Goal: Check status: Check status

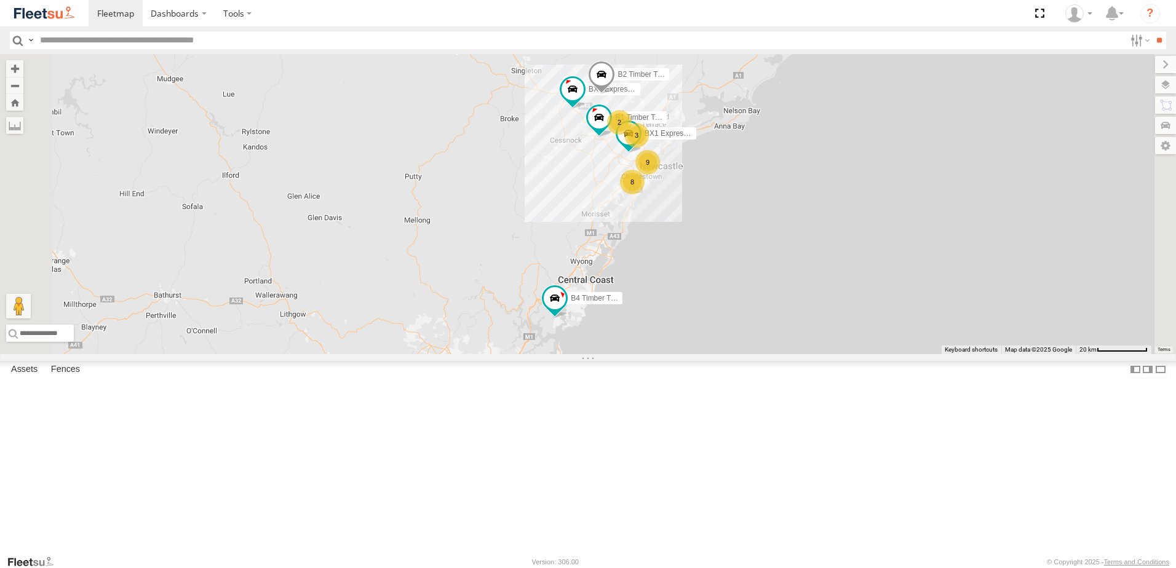
drag, startPoint x: 637, startPoint y: 283, endPoint x: 660, endPoint y: 272, distance: 26.1
click at [613, 224] on div "B4 Timber Truck BX1 Express Ute B2 Timber Truck B5 Timber Truck BX3 Express Ute…" at bounding box center [588, 204] width 1176 height 300
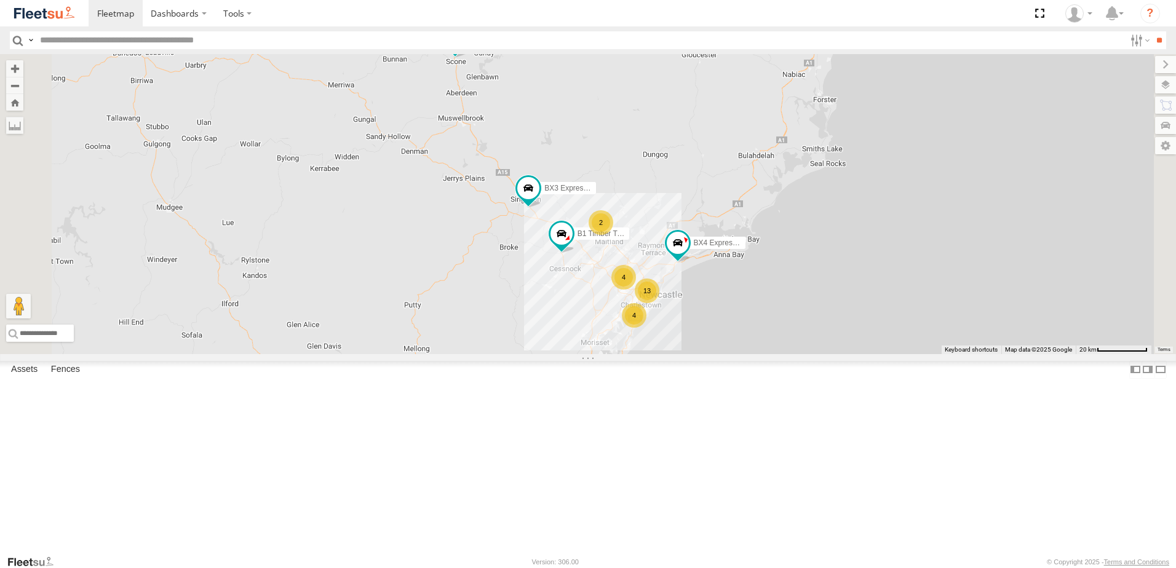
drag, startPoint x: 676, startPoint y: 185, endPoint x: 600, endPoint y: 214, distance: 82.1
click at [649, 232] on div "B4 Timber Truck B5 Timber Truck BX3 Express Ute B1 Timber Truck BX4 Express Ute…" at bounding box center [588, 204] width 1176 height 300
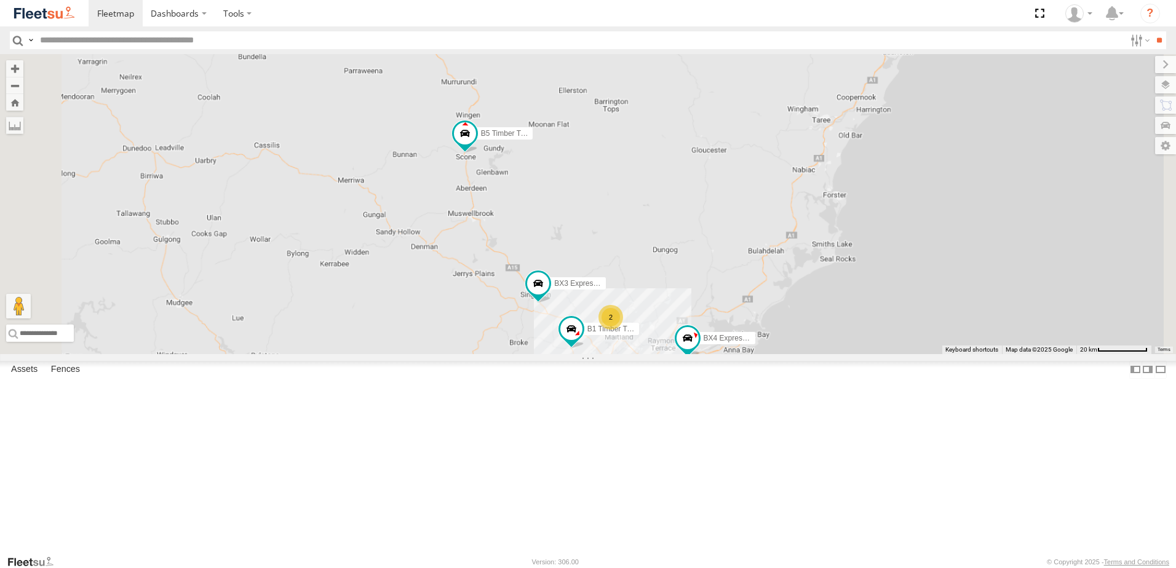
drag, startPoint x: 627, startPoint y: 364, endPoint x: 639, endPoint y: 276, distance: 88.7
click at [639, 276] on div "B4 Timber Truck B5 Timber Truck BX3 Express Ute B1 Timber Truck BX4 Express Ute…" at bounding box center [588, 204] width 1176 height 300
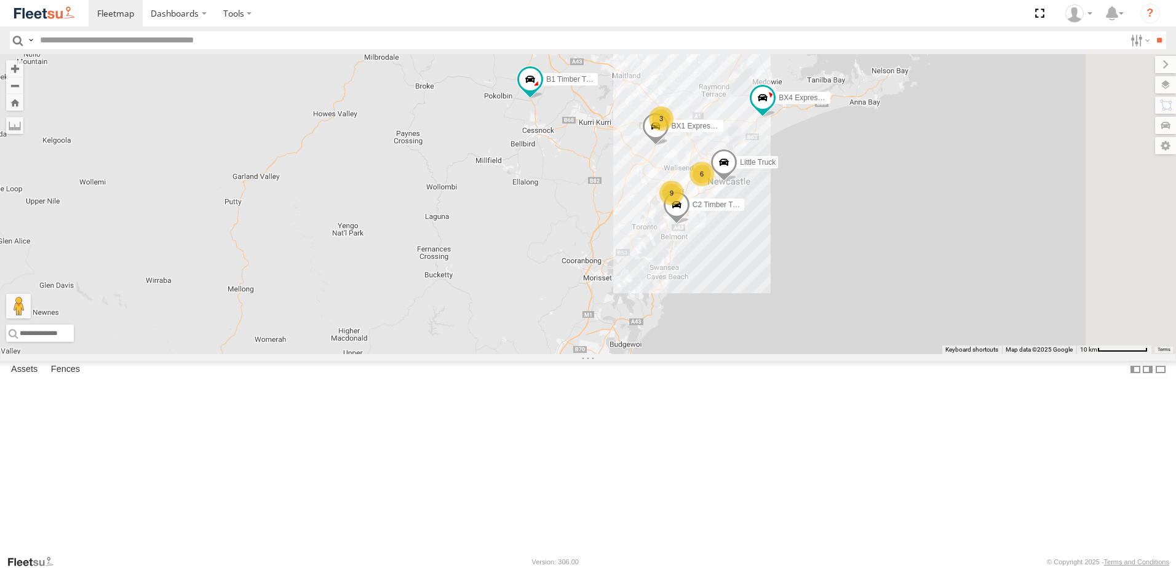
drag, startPoint x: 732, startPoint y: 402, endPoint x: 658, endPoint y: 220, distance: 196.6
click at [659, 222] on div "B4 Timber Truck B5 Timber Truck BX3 Express Ute B1 Timber Truck BX4 Express Ute…" at bounding box center [588, 204] width 1176 height 300
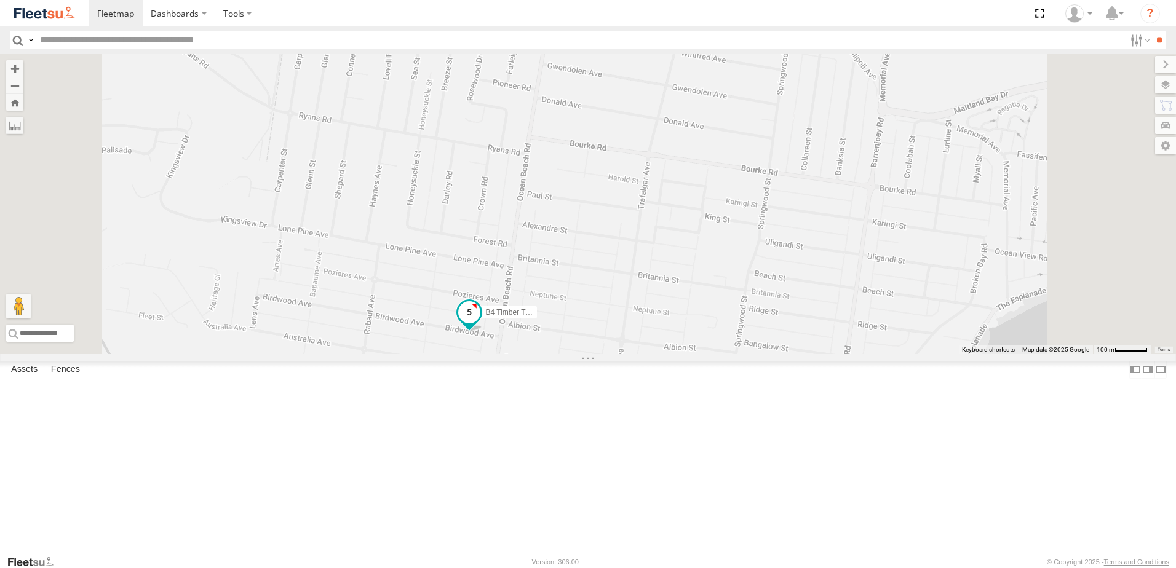
click at [480, 323] on span at bounding box center [469, 312] width 22 height 22
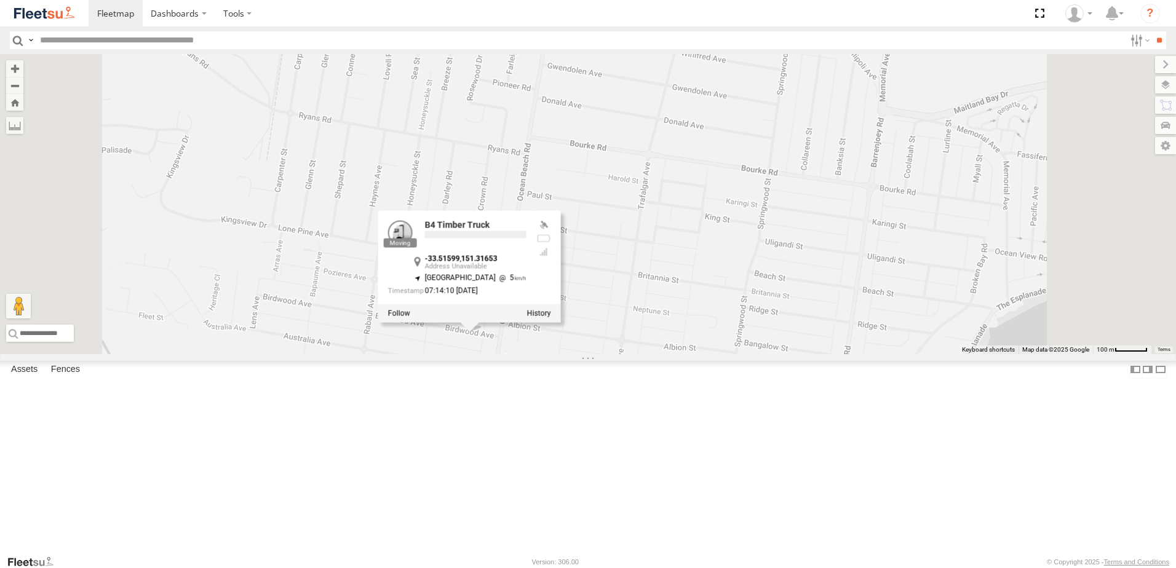
click at [561, 323] on div at bounding box center [469, 313] width 183 height 18
click at [551, 318] on label at bounding box center [539, 313] width 24 height 9
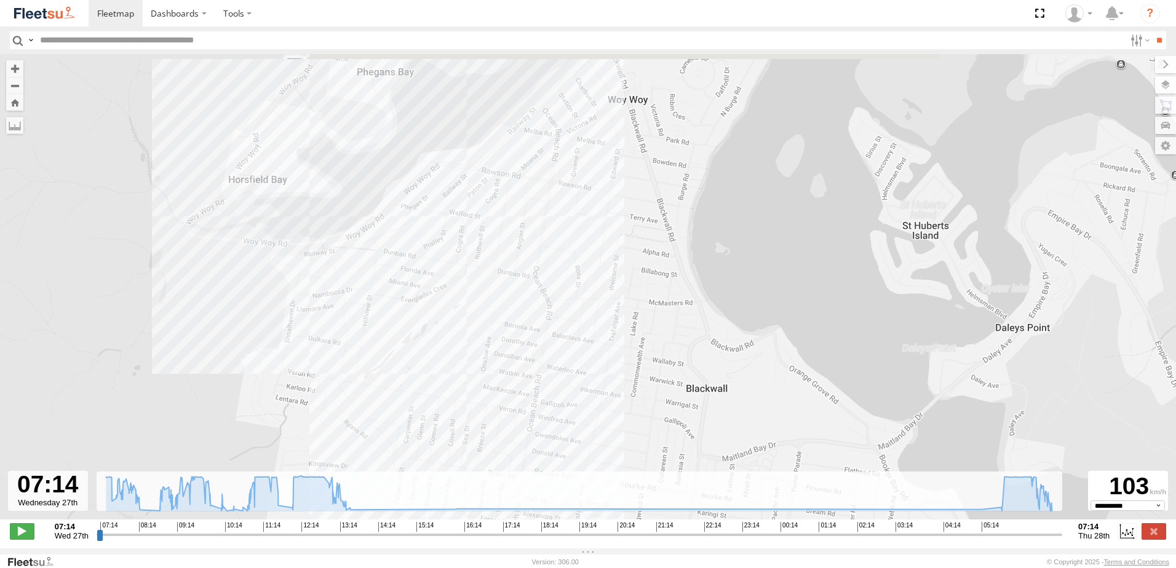
drag, startPoint x: 561, startPoint y: 328, endPoint x: 563, endPoint y: 402, distance: 73.8
click at [563, 402] on div "B4 Timber Truck 09:55 Wed 11:39 Wed" at bounding box center [588, 293] width 1176 height 478
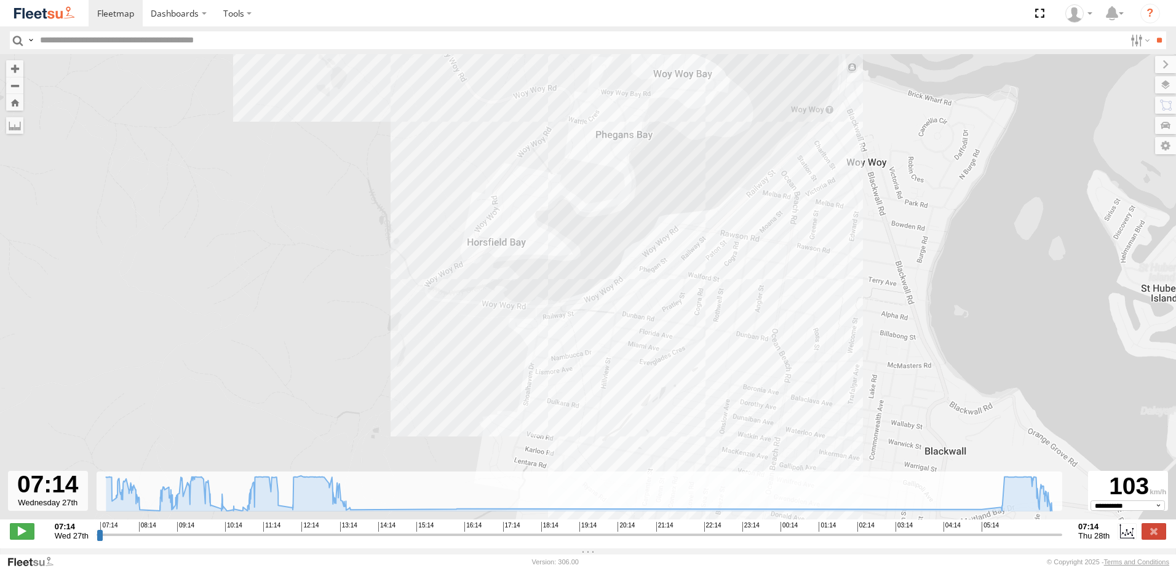
drag, startPoint x: 292, startPoint y: 351, endPoint x: 521, endPoint y: 335, distance: 230.0
click at [521, 335] on div "B4 Timber Truck 09:55 Wed 11:39 Wed" at bounding box center [588, 293] width 1176 height 478
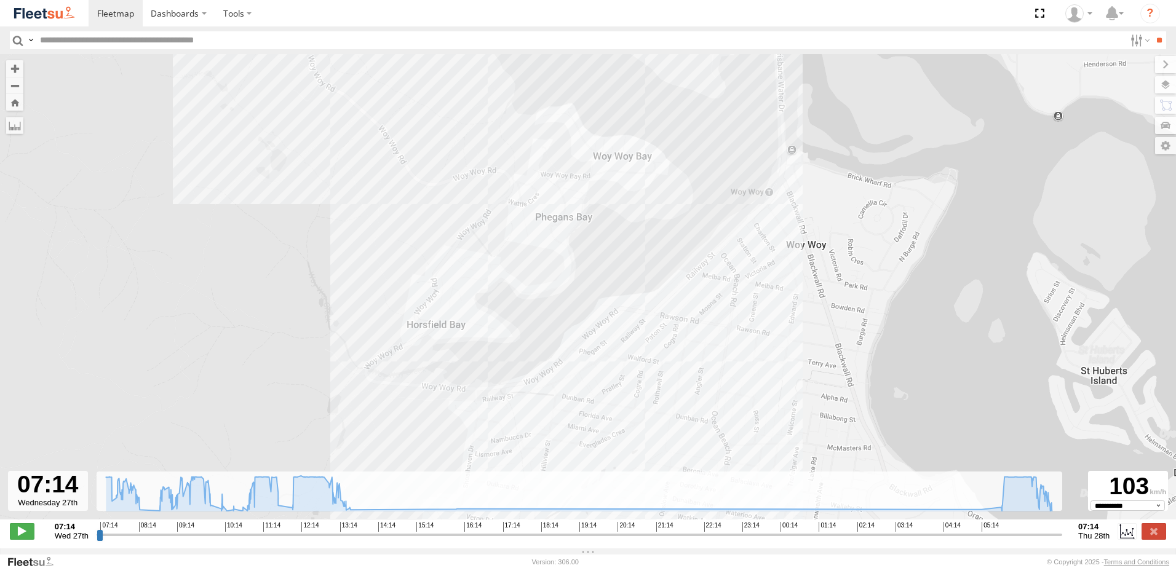
drag, startPoint x: 694, startPoint y: 417, endPoint x: 668, endPoint y: 456, distance: 47.4
click at [668, 455] on div "B4 Timber Truck 09:55 Wed 11:39 Wed" at bounding box center [588, 293] width 1176 height 478
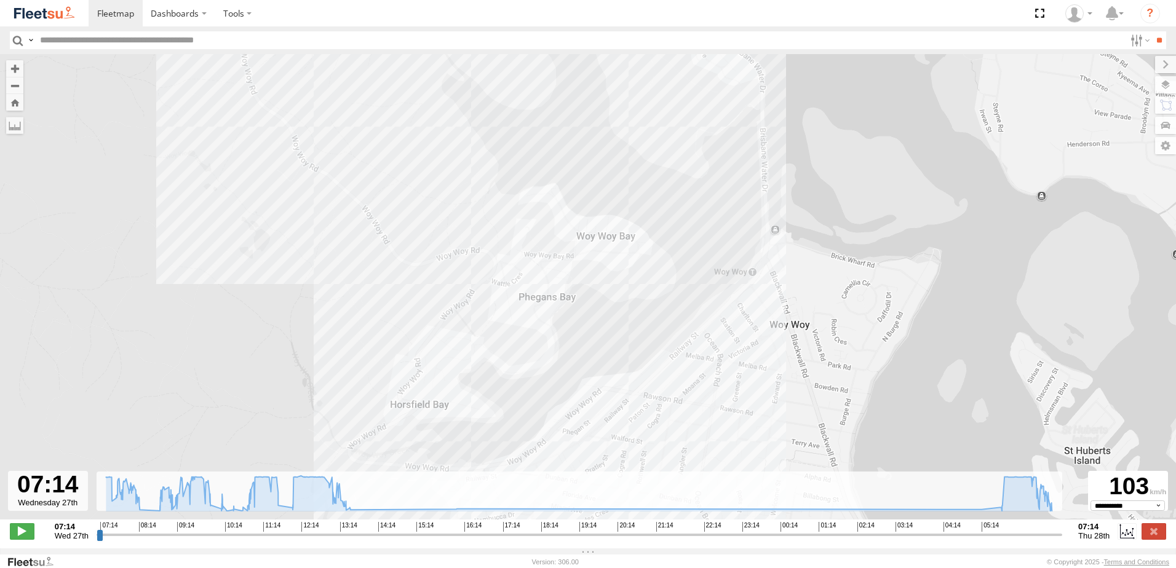
drag, startPoint x: 486, startPoint y: 181, endPoint x: 571, endPoint y: 449, distance: 280.8
click at [571, 450] on div "B4 Timber Truck 09:55 Wed 11:39 Wed" at bounding box center [588, 293] width 1176 height 478
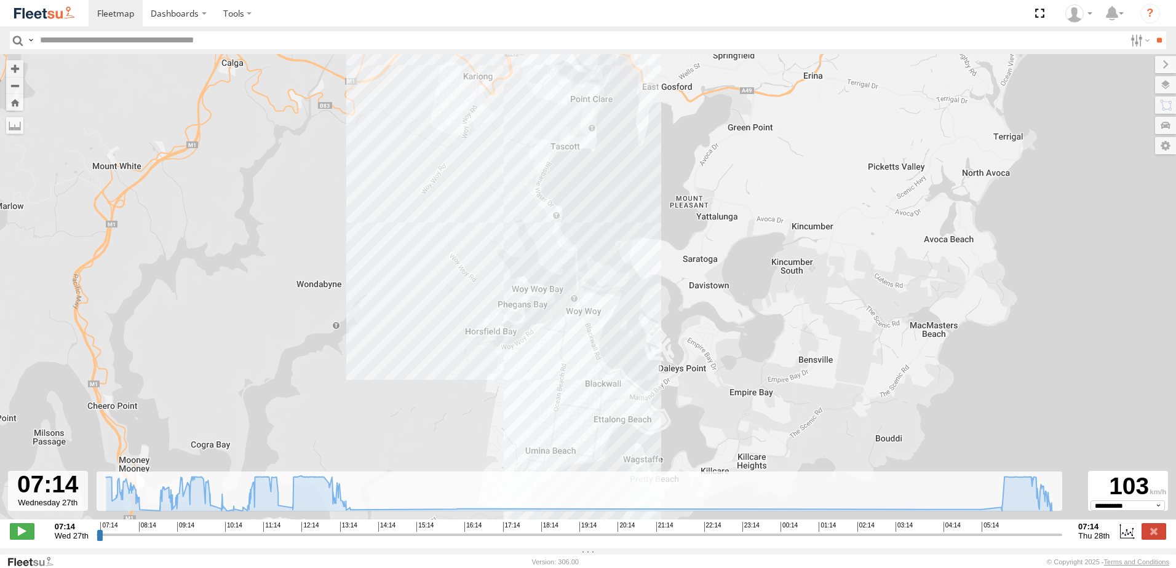
drag, startPoint x: 536, startPoint y: 309, endPoint x: 521, endPoint y: 260, distance: 51.4
click at [521, 260] on div "B4 Timber Truck 09:55 Wed 11:39 Wed" at bounding box center [588, 293] width 1176 height 478
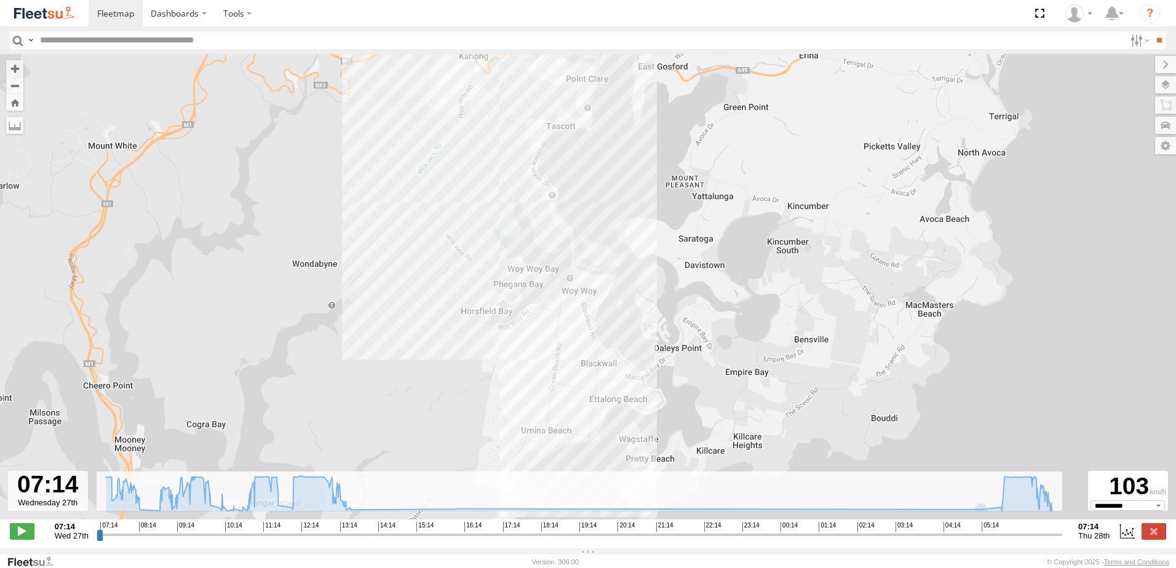
drag, startPoint x: 641, startPoint y: 302, endPoint x: 643, endPoint y: 313, distance: 11.3
click at [643, 313] on div "B4 Timber Truck 09:55 Wed 11:39 Wed" at bounding box center [588, 293] width 1176 height 478
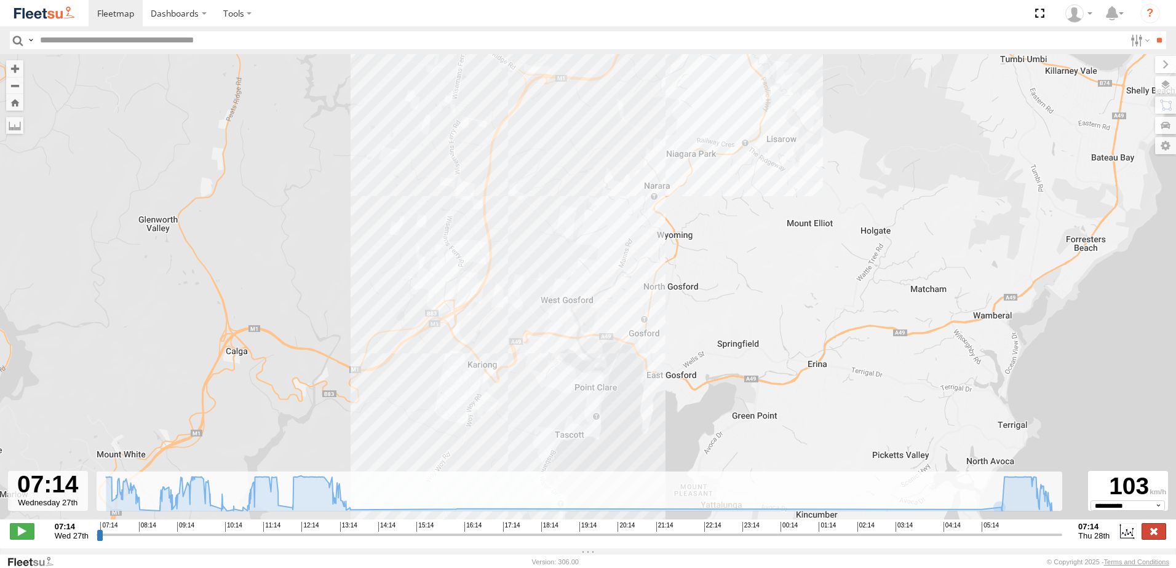
click at [1149, 531] on label at bounding box center [1153, 531] width 25 height 16
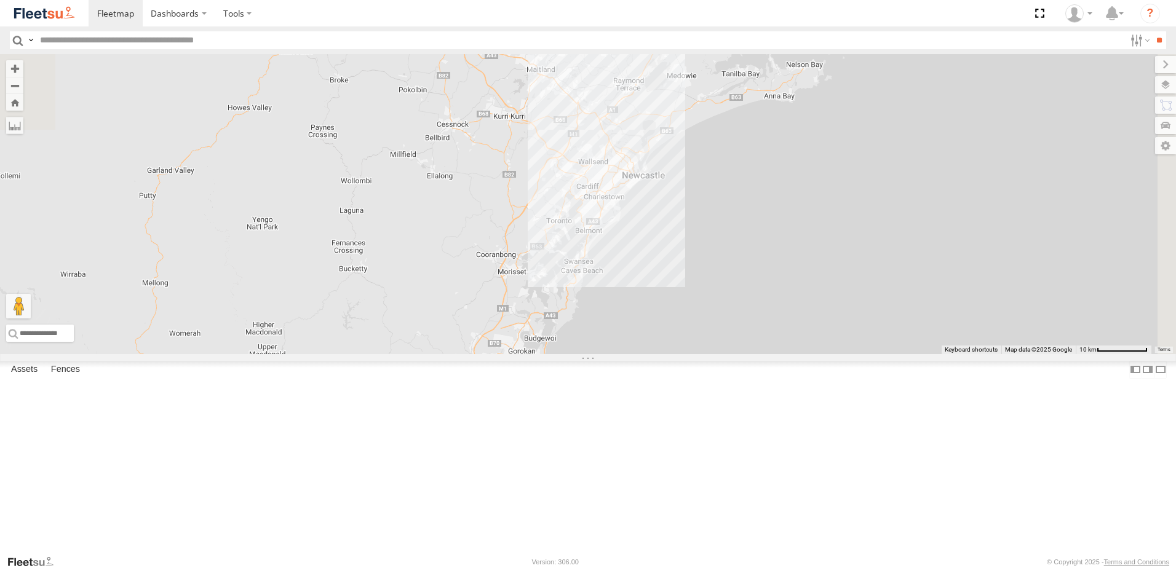
drag, startPoint x: 656, startPoint y: 150, endPoint x: 560, endPoint y: 507, distance: 369.9
click at [559, 354] on div "B4 Timber Truck" at bounding box center [588, 204] width 1176 height 300
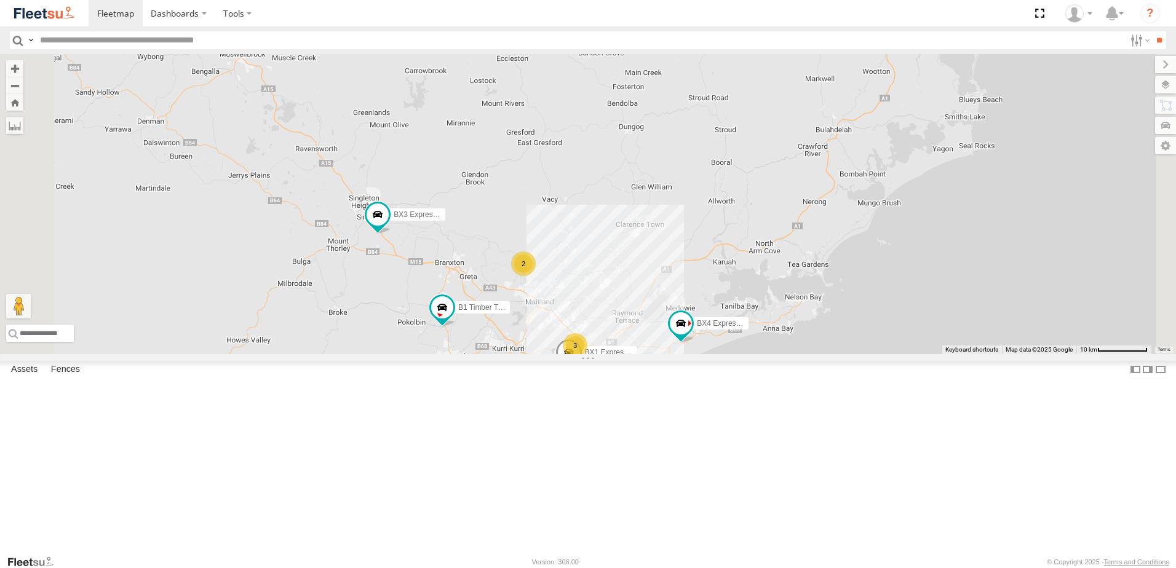
drag, startPoint x: 688, startPoint y: 201, endPoint x: 680, endPoint y: 352, distance: 151.5
click at [680, 352] on div "B4 Timber Truck BX1 Express Ute 6 9 2 3 BX3 Express Ute B1 Timber Truck C2 Timb…" at bounding box center [588, 204] width 1176 height 300
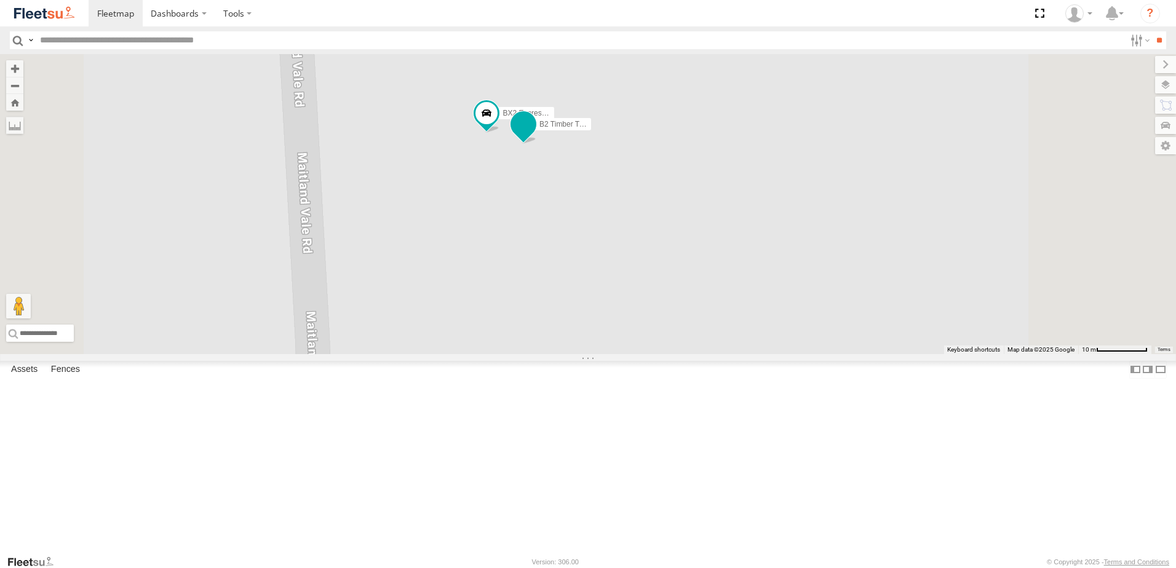
click at [534, 135] on span at bounding box center [523, 124] width 22 height 22
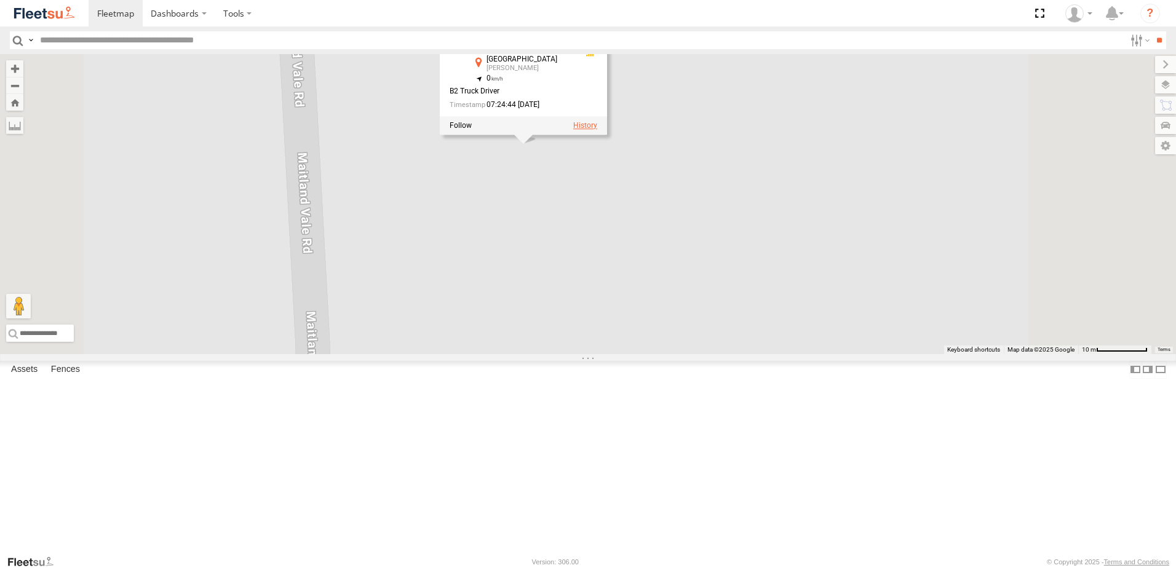
click at [597, 130] on label at bounding box center [585, 125] width 24 height 9
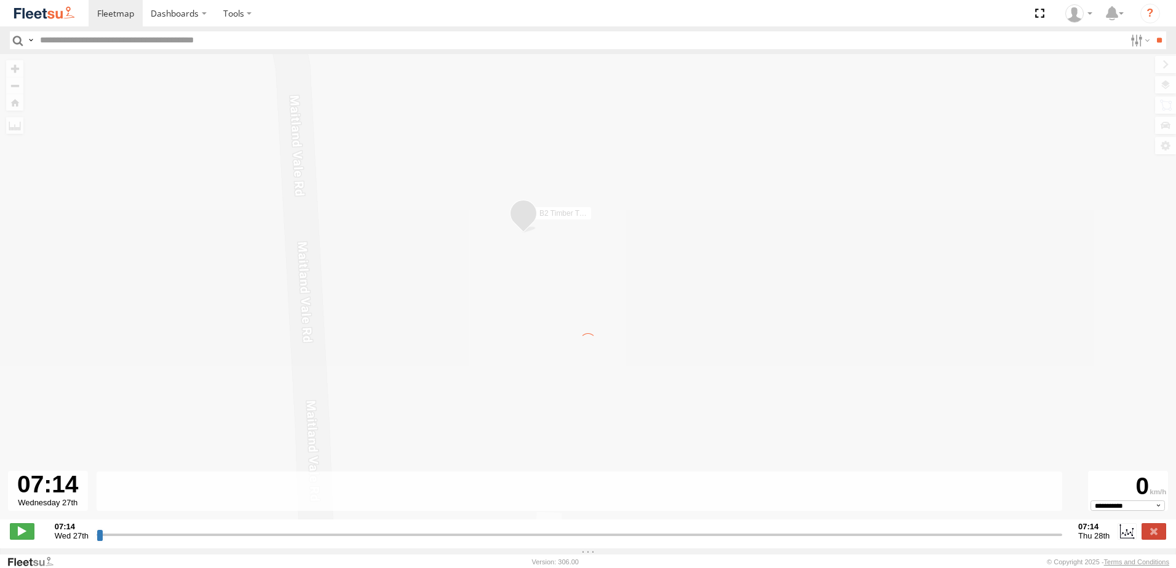
type input "**********"
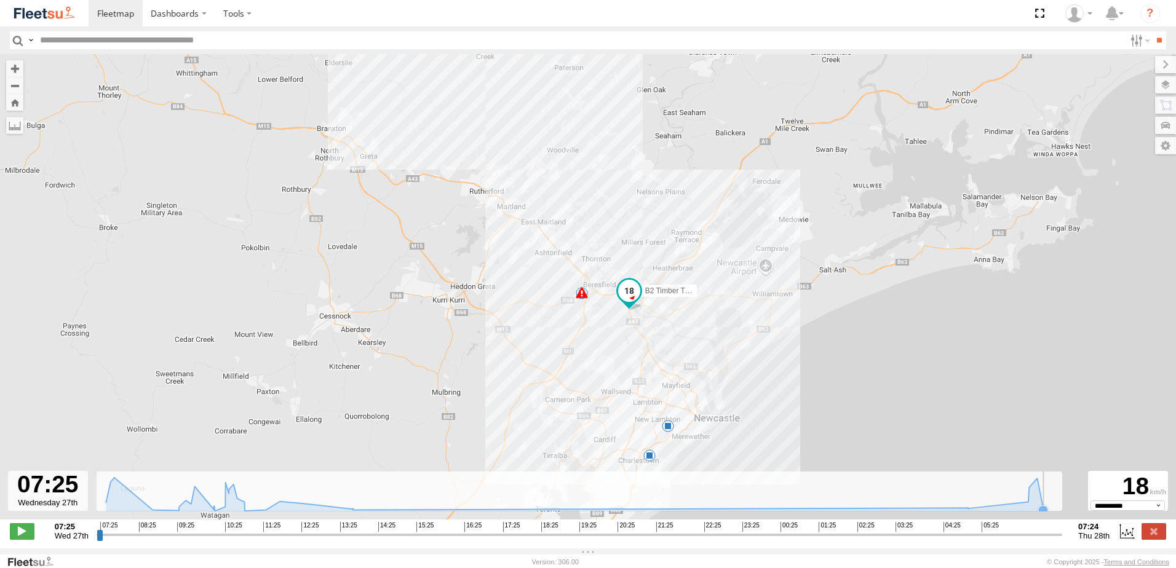
click at [1047, 515] on icon at bounding box center [1043, 510] width 10 height 10
click at [1157, 534] on label at bounding box center [1153, 531] width 25 height 16
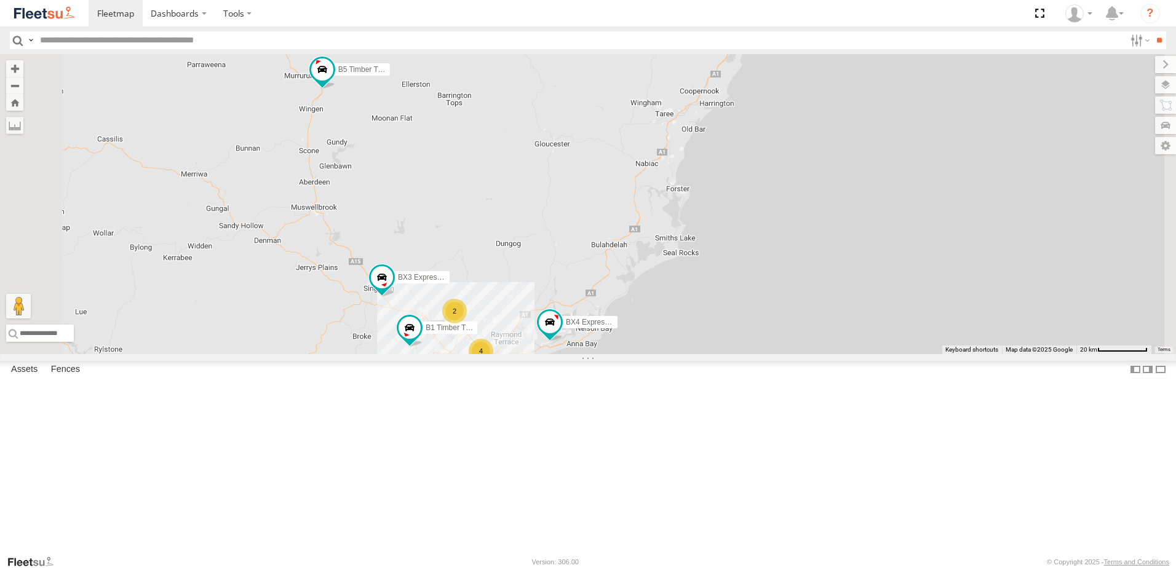
drag, startPoint x: 550, startPoint y: 283, endPoint x: 566, endPoint y: 306, distance: 28.3
click at [566, 306] on div "4 16 2 B5 Timber Truck BX3 Express Ute B1 Timber Truck C2 Timber Truck BX4 Expr…" at bounding box center [588, 204] width 1176 height 300
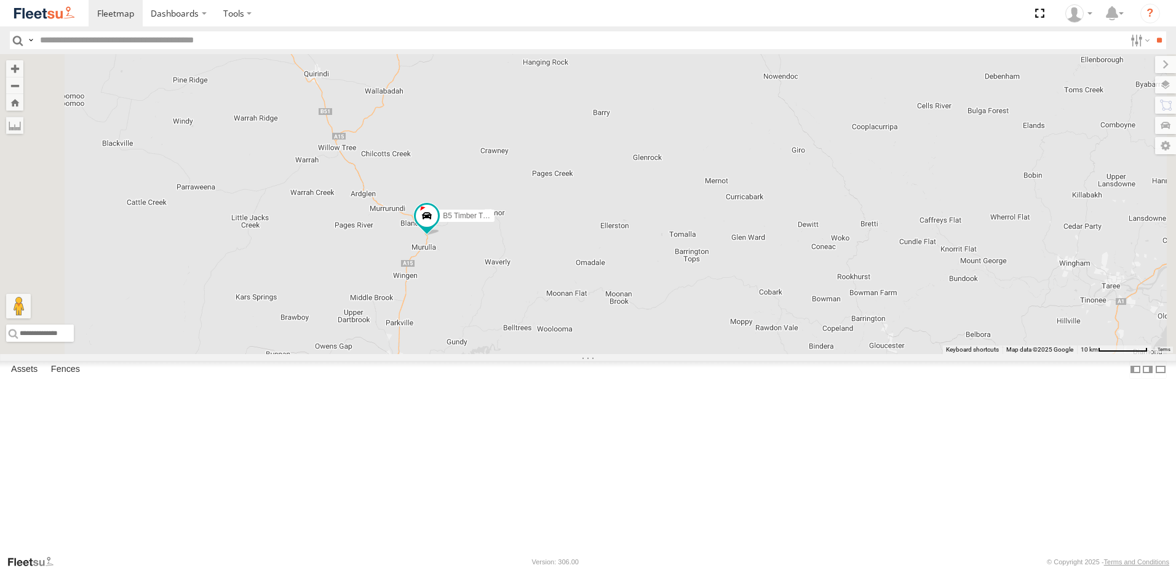
drag, startPoint x: 513, startPoint y: 290, endPoint x: 523, endPoint y: 325, distance: 35.8
click at [523, 325] on div "B5 Timber Truck BX3 Express Ute B1 Timber Truck C2 Timber Truck BX4 Express Ute" at bounding box center [588, 204] width 1176 height 300
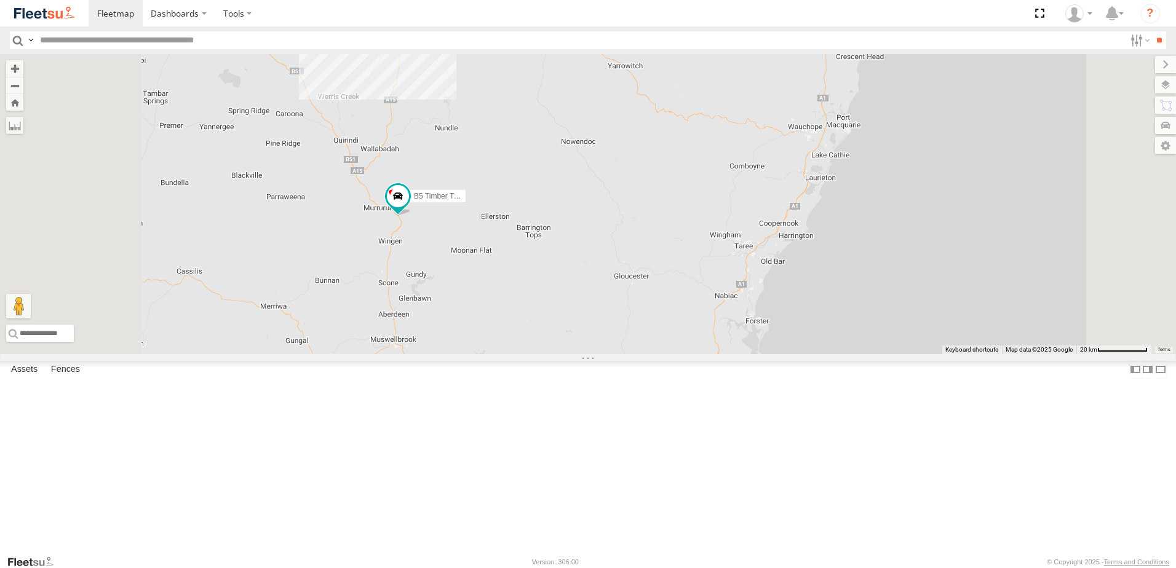
drag, startPoint x: 624, startPoint y: 425, endPoint x: 559, endPoint y: 283, distance: 155.5
click at [559, 283] on div "B5 Timber Truck BX3 Express Ute B1 Timber Truck C2 Timber Truck BX4 Express Ute…" at bounding box center [588, 204] width 1176 height 300
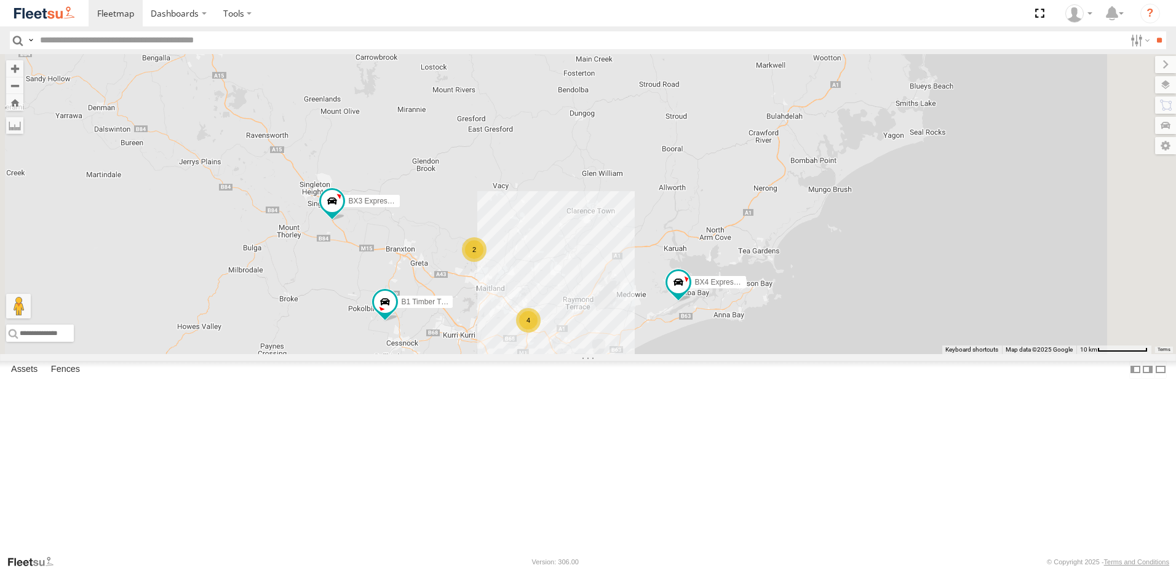
drag, startPoint x: 637, startPoint y: 506, endPoint x: 631, endPoint y: 419, distance: 87.5
click at [631, 354] on div "B5 Timber Truck BX3 Express Ute B1 Timber Truck C2 Timber Truck BX4 Express Ute…" at bounding box center [588, 204] width 1176 height 300
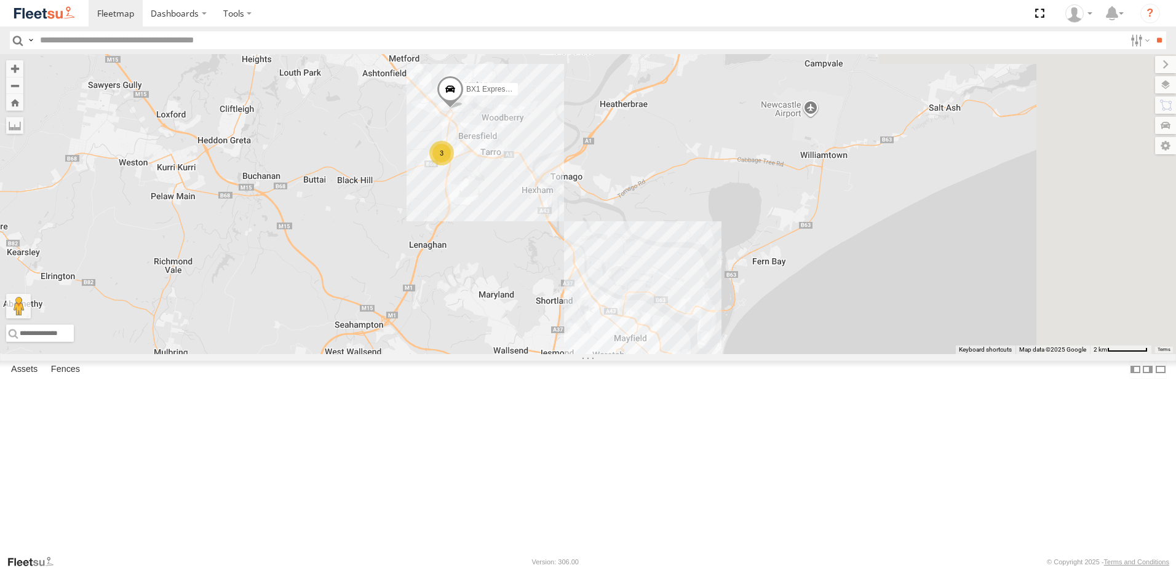
drag, startPoint x: 880, startPoint y: 279, endPoint x: 885, endPoint y: 378, distance: 99.1
click at [885, 354] on div "B5 Timber Truck BX3 Express Ute B1 Timber Truck C2 Timber Truck BX4 Express Ute…" at bounding box center [588, 204] width 1176 height 300
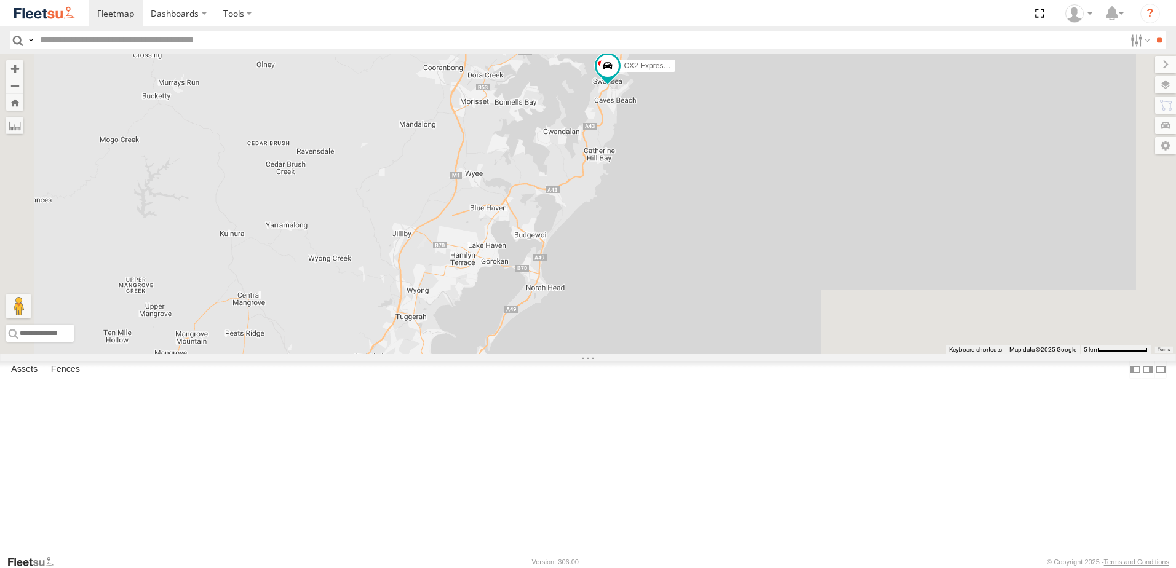
drag, startPoint x: 691, startPoint y: 509, endPoint x: 708, endPoint y: 68, distance: 441.3
click at [708, 68] on div "B4 Timber Truck B5 Timber Truck BX4 Express Ute CX2 Express Ute BX3 Express Ute…" at bounding box center [588, 204] width 1176 height 300
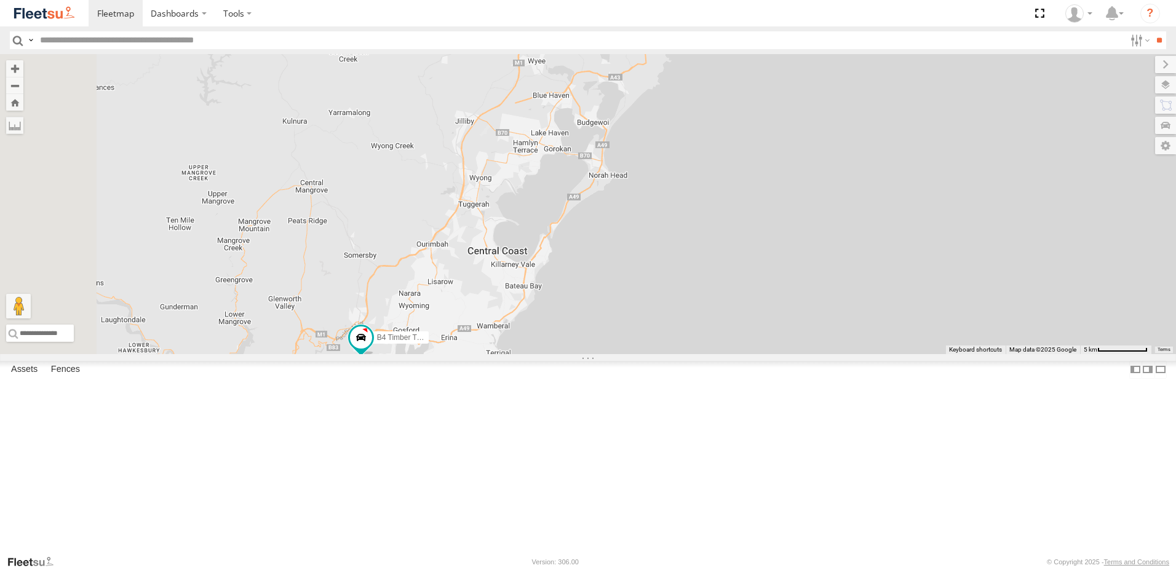
drag, startPoint x: 447, startPoint y: 388, endPoint x: 508, endPoint y: 312, distance: 97.6
click at [508, 312] on div "B4 Timber Truck B5 Timber Truck BX4 Express Ute CX2 Express Ute BX3 Express Ute…" at bounding box center [588, 204] width 1176 height 300
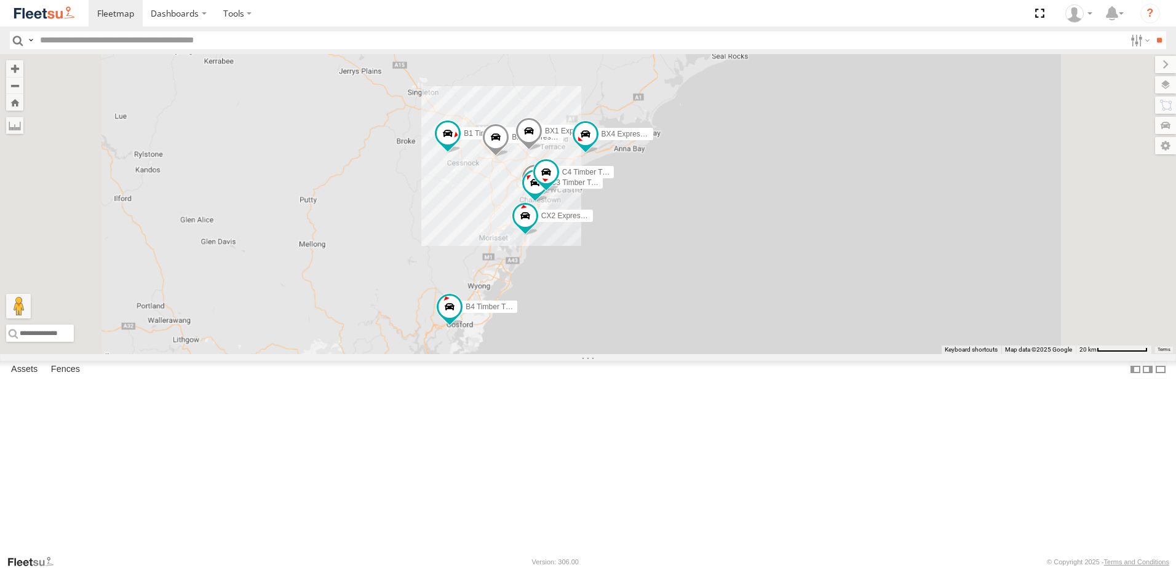
drag, startPoint x: 643, startPoint y: 232, endPoint x: 629, endPoint y: 354, distance: 122.0
click at [629, 352] on div "B4 Timber Truck B5 Timber Truck BX4 Express Ute CX2 Express Ute BX3 Express Ute…" at bounding box center [588, 204] width 1176 height 300
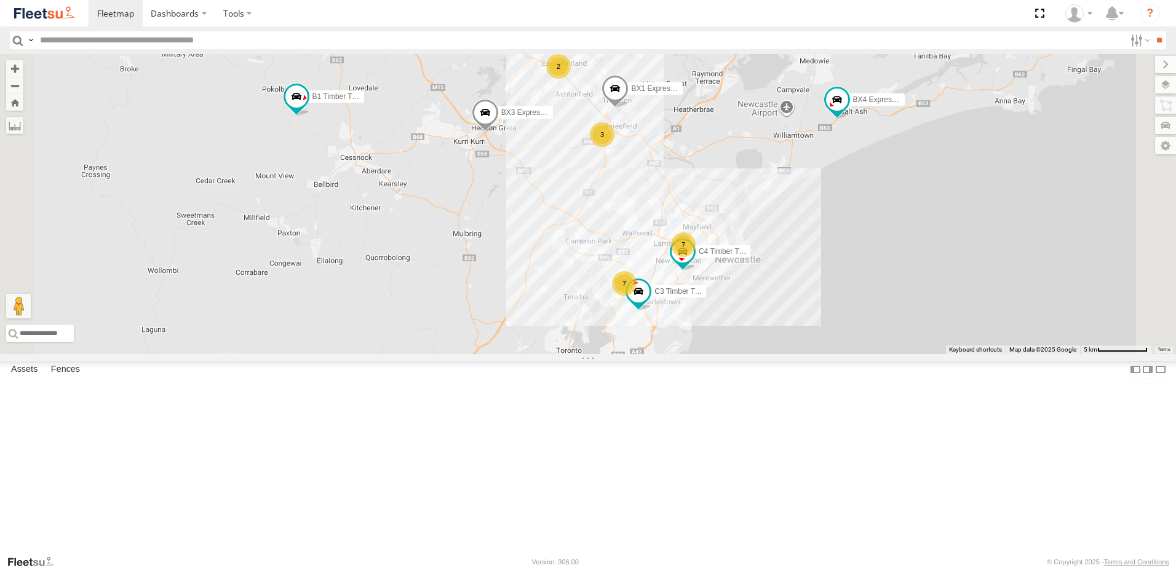
drag, startPoint x: 674, startPoint y: 395, endPoint x: 638, endPoint y: 517, distance: 126.3
click at [649, 568] on html "Dashboards" at bounding box center [588, 284] width 1176 height 568
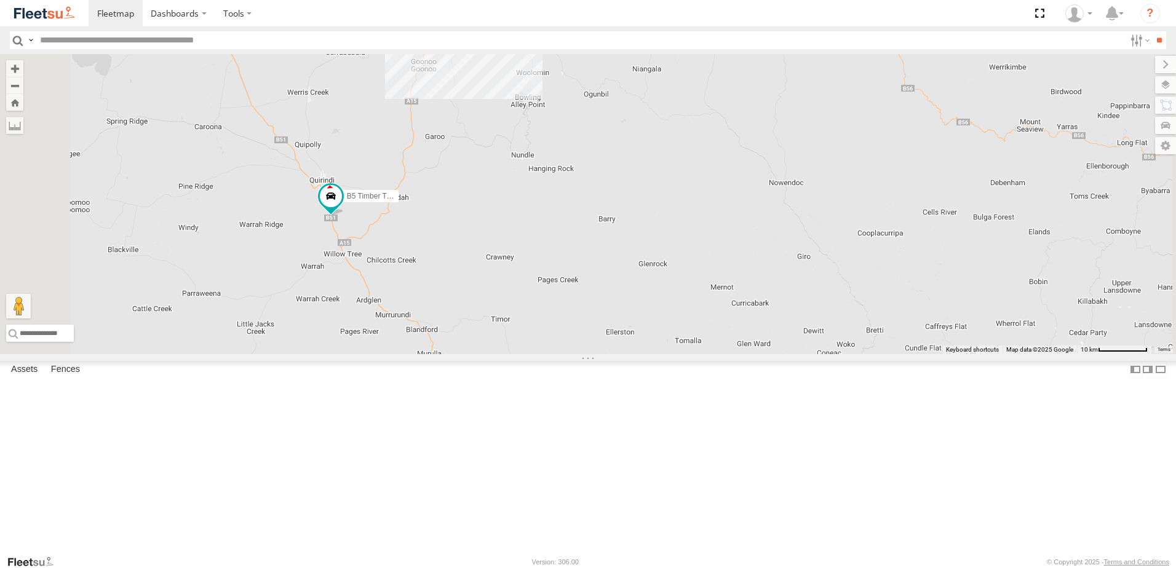
drag, startPoint x: 416, startPoint y: 183, endPoint x: 459, endPoint y: 246, distance: 76.1
click at [459, 246] on div "B4 Timber Truck B5 Timber Truck BX4 Express Ute CX2 Express Ute B1 Timber Truck" at bounding box center [588, 204] width 1176 height 300
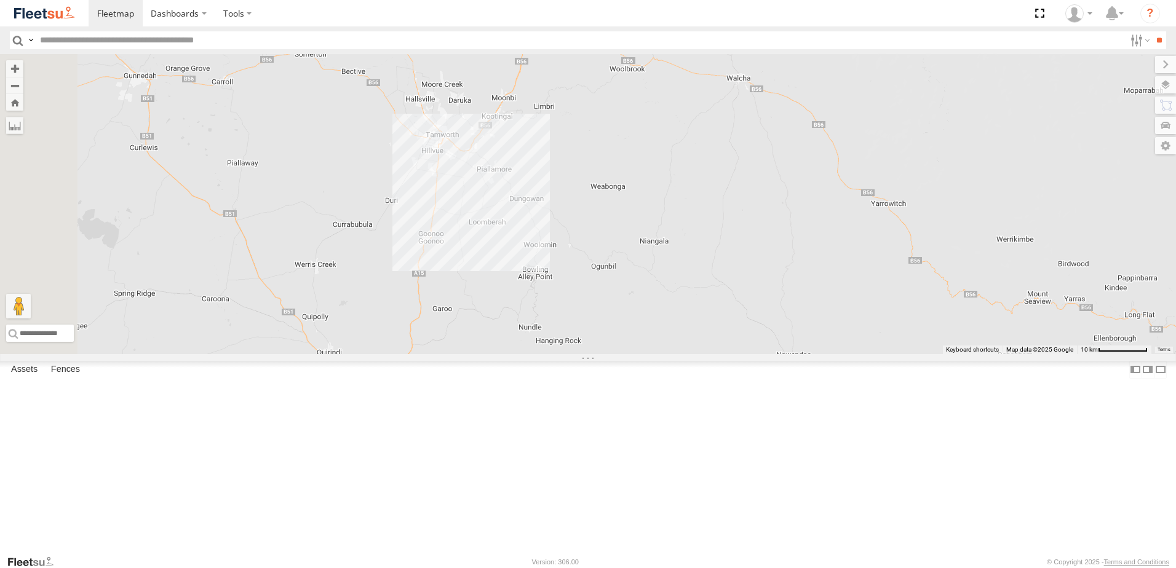
drag, startPoint x: 606, startPoint y: 139, endPoint x: 592, endPoint y: 312, distance: 173.9
click at [592, 312] on div "B4 Timber Truck B5 Timber Truck BX4 Express Ute CX2 Express Ute B1 Timber Truck" at bounding box center [588, 204] width 1176 height 300
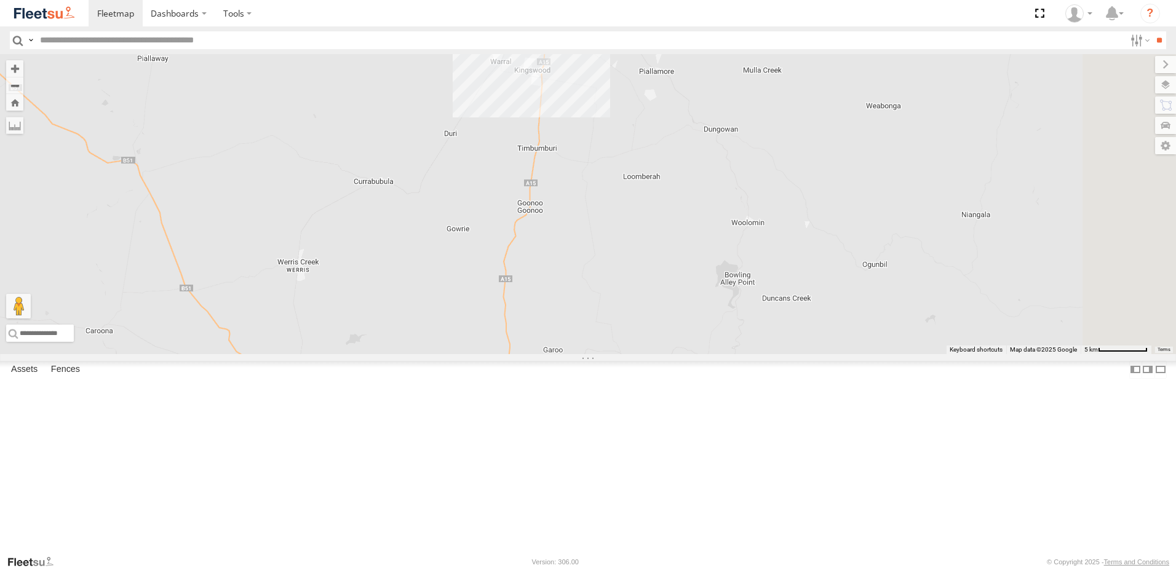
drag, startPoint x: 518, startPoint y: 309, endPoint x: 491, endPoint y: 385, distance: 80.9
click at [491, 354] on div "B4 Timber Truck B5 Timber Truck BX4 Express Ute CX2 Express Ute B1 Timber Truck" at bounding box center [588, 204] width 1176 height 300
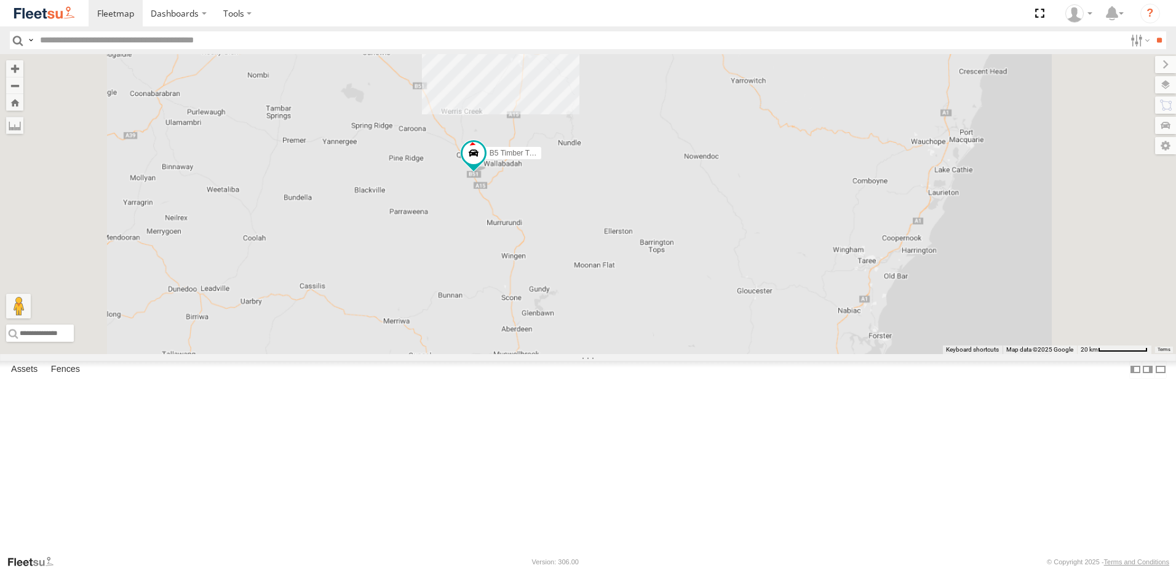
drag, startPoint x: 643, startPoint y: 461, endPoint x: 599, endPoint y: 159, distance: 305.1
click at [600, 172] on div "B4 Timber Truck B5 Timber Truck BX4 Express Ute CX2 Express Ute B1 Timber Truck" at bounding box center [588, 204] width 1176 height 300
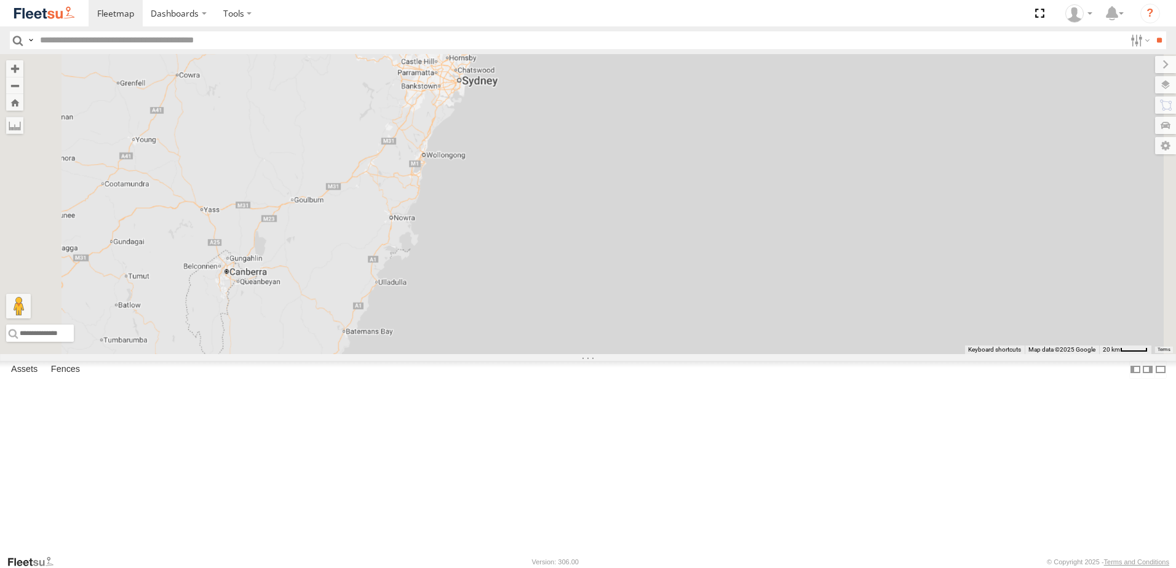
drag, startPoint x: 611, startPoint y: 218, endPoint x: 592, endPoint y: 333, distance: 116.6
click at [592, 333] on div "B4 Timber Truck B5 Timber Truck CX2 Express Ute B1 Timber Truck 18 3" at bounding box center [588, 204] width 1176 height 300
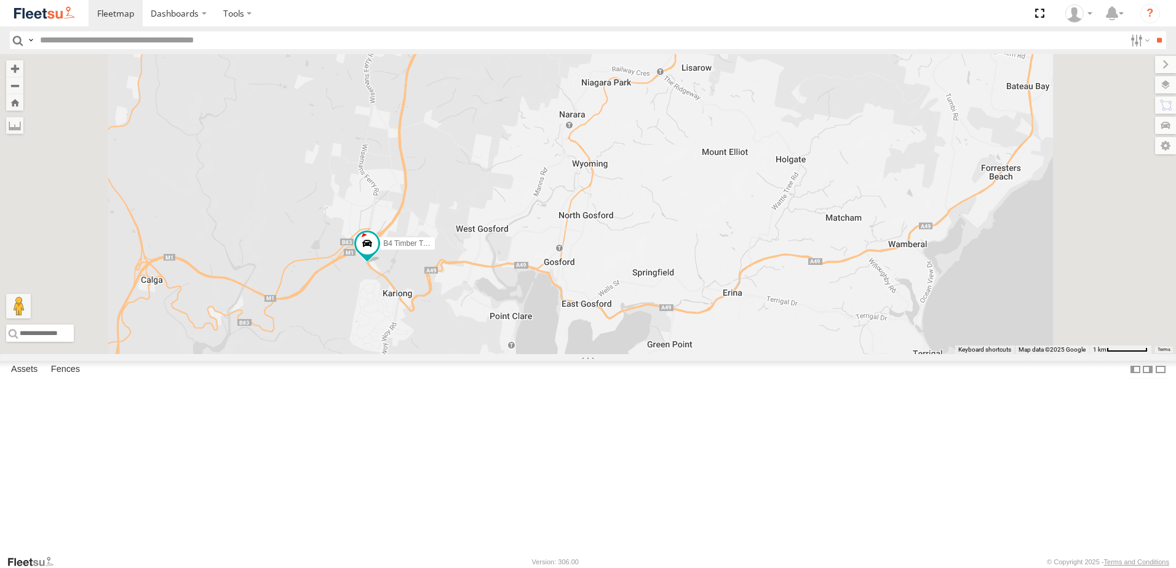
drag, startPoint x: 550, startPoint y: 303, endPoint x: 547, endPoint y: 393, distance: 89.8
click at [547, 354] on div "B4 Timber Truck B5 Timber Truck CX2 Express Ute B1 Timber Truck" at bounding box center [588, 204] width 1176 height 300
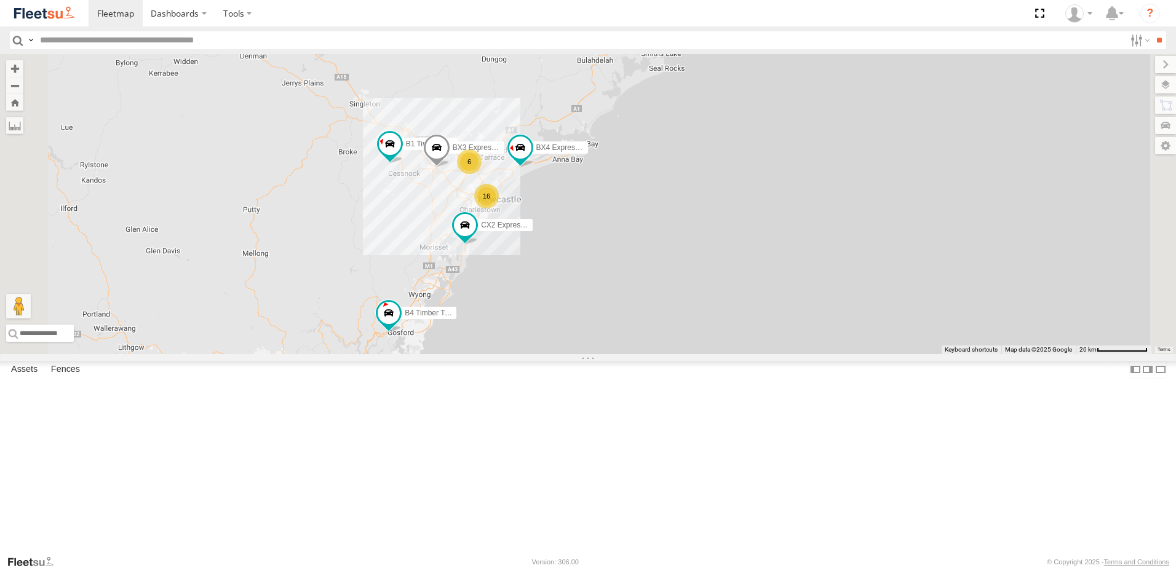
drag, startPoint x: 560, startPoint y: 266, endPoint x: 547, endPoint y: 319, distance: 54.4
click at [547, 319] on div "B4 Timber Truck 6 16 CX2 Express Ute BX3 Express Ute B1 Timber Truck BX4 Expres…" at bounding box center [588, 204] width 1176 height 300
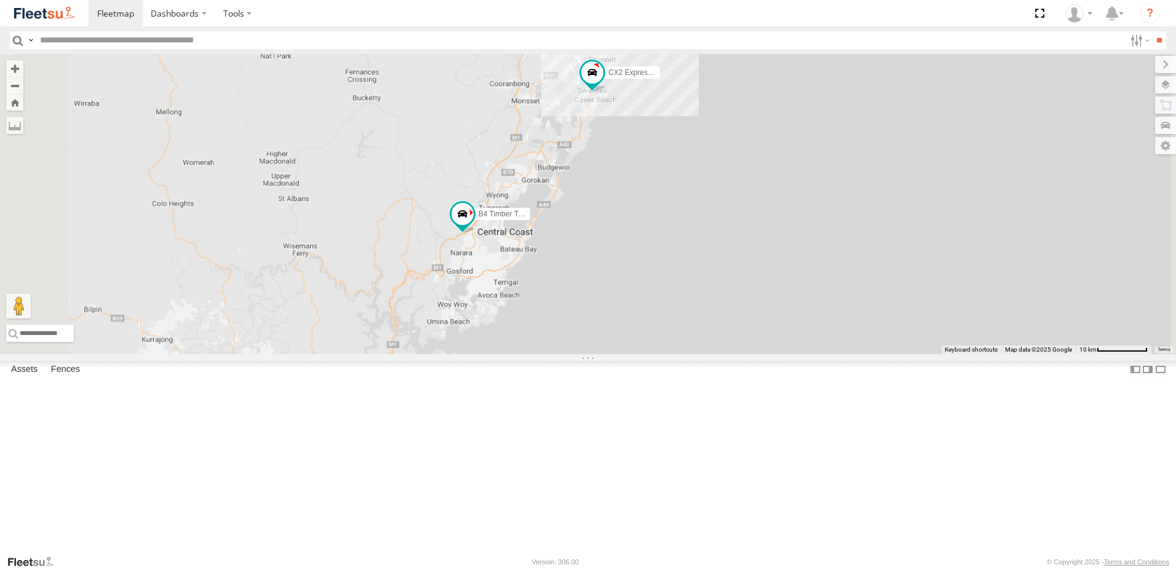
drag, startPoint x: 692, startPoint y: 113, endPoint x: 659, endPoint y: 228, distance: 120.5
click at [659, 228] on div "B4 Timber Truck CX2 Express Ute BX3 Express Ute B1 Timber Truck BX4 Express Ute…" at bounding box center [588, 204] width 1176 height 300
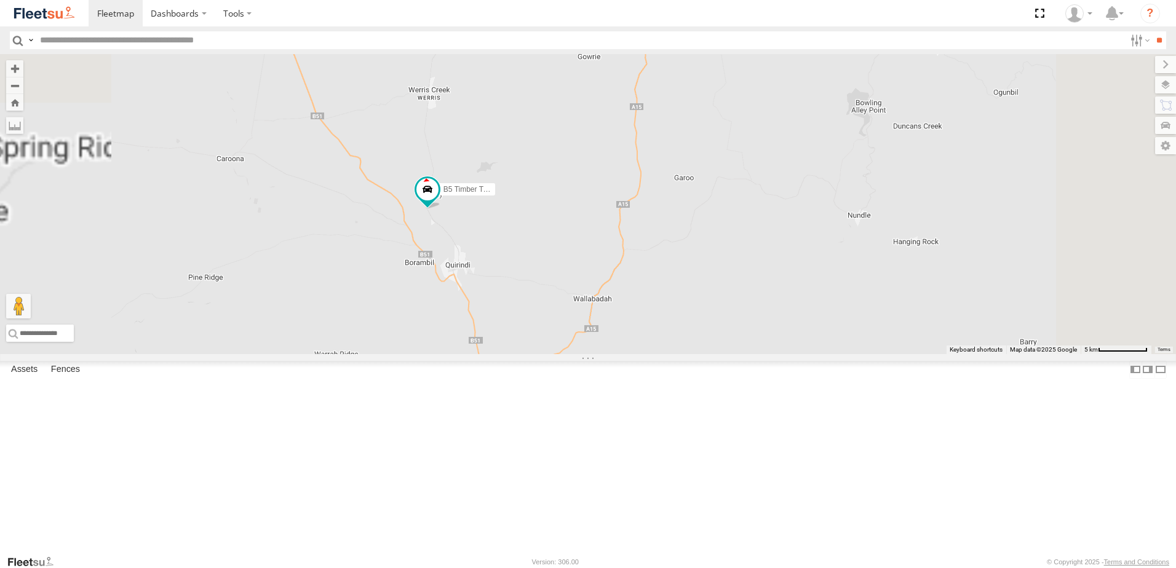
drag, startPoint x: 683, startPoint y: 195, endPoint x: 660, endPoint y: 450, distance: 256.3
click at [660, 354] on div "B4 Timber Truck B5 Timber Truck CX2 Express Ute BX3 Express Ute B1 Timber Truck…" at bounding box center [588, 204] width 1176 height 300
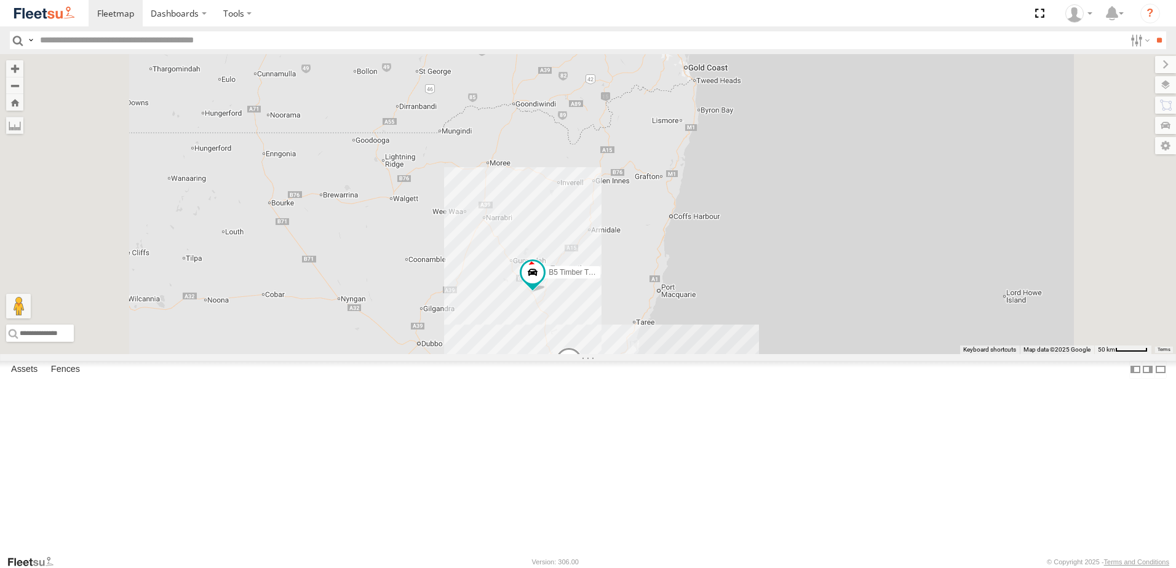
drag, startPoint x: 668, startPoint y: 510, endPoint x: 710, endPoint y: 445, distance: 78.3
click at [667, 354] on div "B4 Timber Truck B5 Timber Truck B1 Timber Truck 25" at bounding box center [588, 204] width 1176 height 300
